Goal: Information Seeking & Learning: Learn about a topic

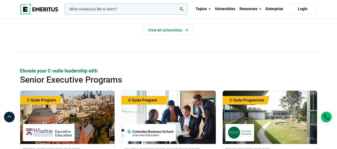
scroll to position [160, 0]
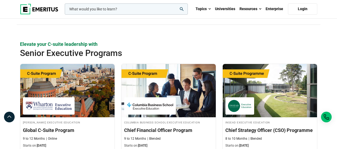
drag, startPoint x: 123, startPoint y: 54, endPoint x: 14, endPoint y: 54, distance: 108.5
click at [15, 54] on div "Elevate your C-suite leadership with Senior Executive Programs [PERSON_NAME] Ex…" at bounding box center [168, 120] width 337 height 159
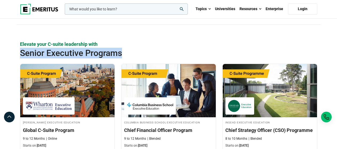
click at [28, 53] on h2 "Senior Executive Programs" at bounding box center [154, 53] width 268 height 11
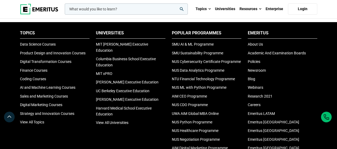
scroll to position [1764, 0]
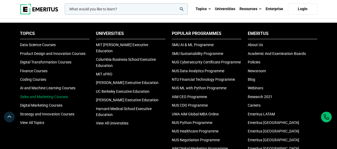
click at [51, 99] on link "Sales and Marketing Courses" at bounding box center [44, 97] width 48 height 4
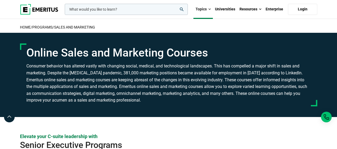
drag, startPoint x: 27, startPoint y: 50, endPoint x: 139, endPoint y: 103, distance: 123.3
click at [139, 103] on div "Online Sales and Marketing Courses" at bounding box center [169, 74] width 298 height 63
click at [140, 99] on h3 "Consumer behavior has altered vastly with changing social, medical, and technol…" at bounding box center [168, 83] width 285 height 41
drag, startPoint x: 141, startPoint y: 100, endPoint x: 24, endPoint y: 66, distance: 122.3
click at [24, 66] on div "Online Sales and Marketing Courses" at bounding box center [169, 74] width 298 height 63
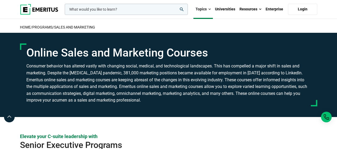
click at [117, 82] on h3 "Consumer behavior has altered vastly with changing social, medical, and technol…" at bounding box center [168, 83] width 285 height 41
drag, startPoint x: 114, startPoint y: 26, endPoint x: 129, endPoint y: 25, distance: 15.2
click at [129, 25] on h2 "home / Programs / Sales and Marketing" at bounding box center [169, 27] width 298 height 11
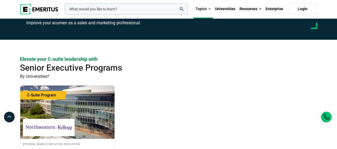
scroll to position [131, 0]
